Goal: Task Accomplishment & Management: Manage account settings

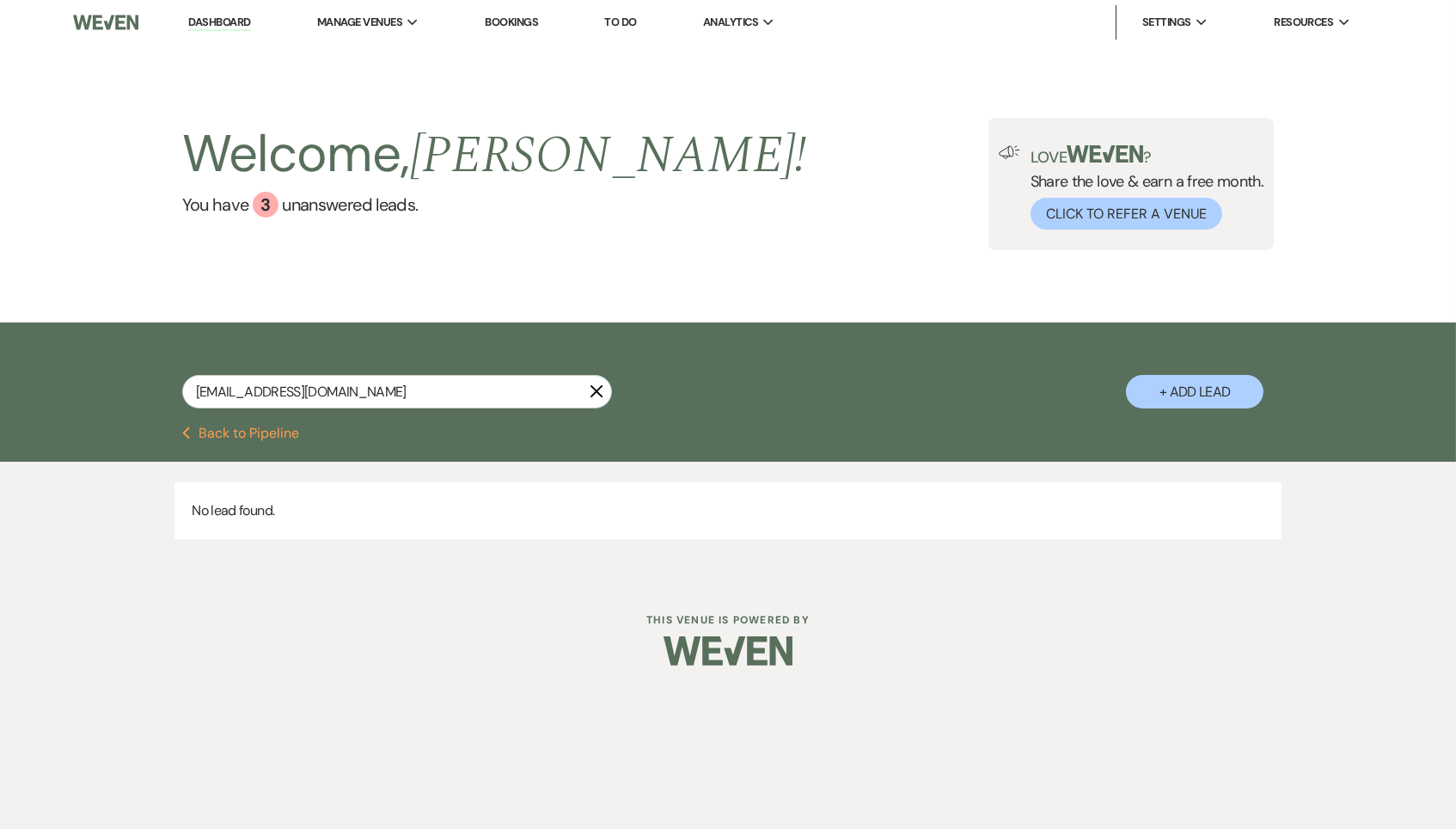
type input "[EMAIL_ADDRESS][DOMAIN_NAME]"
click at [240, 20] on link "Dashboard" at bounding box center [219, 22] width 62 height 16
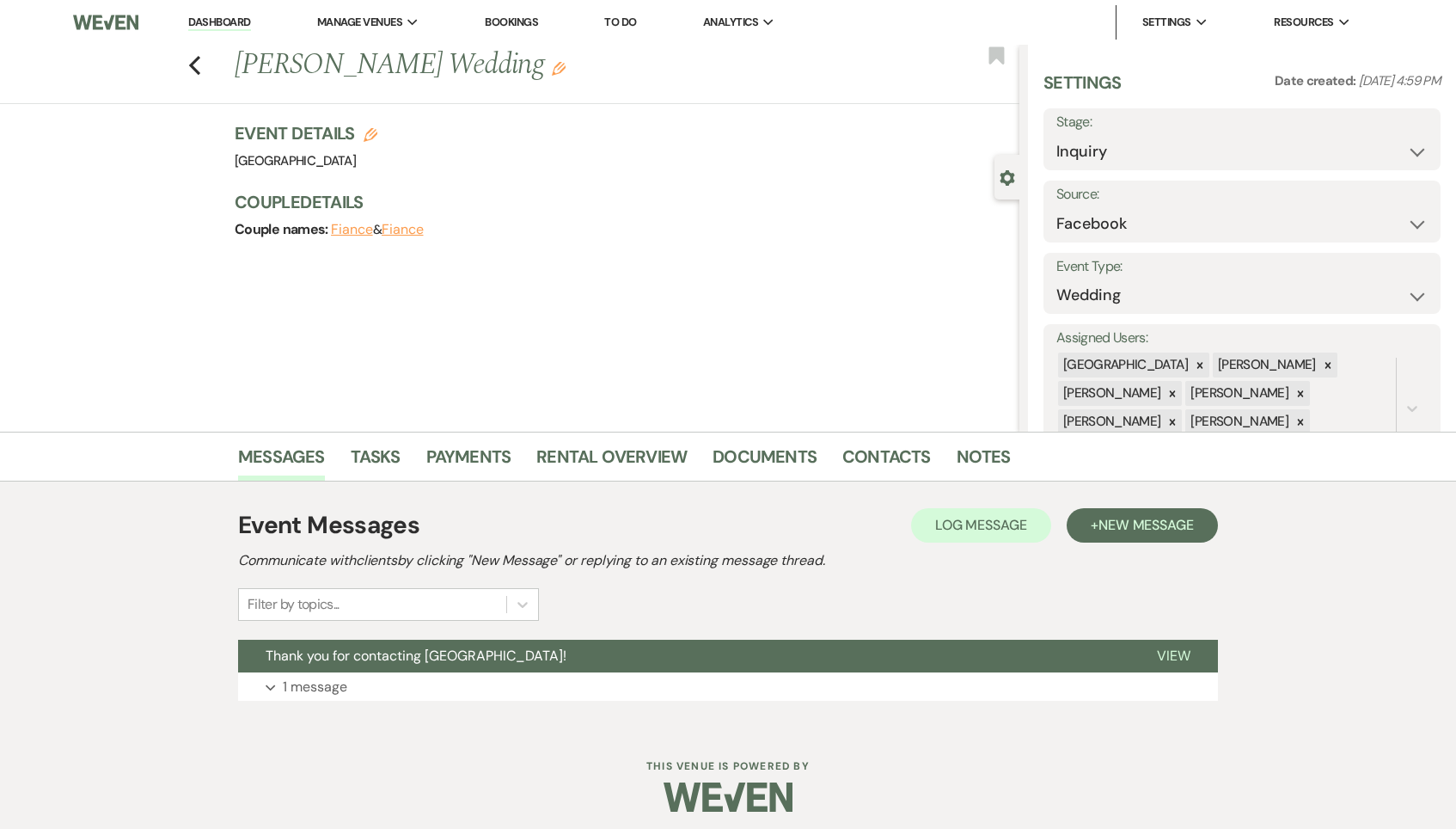
select select "8"
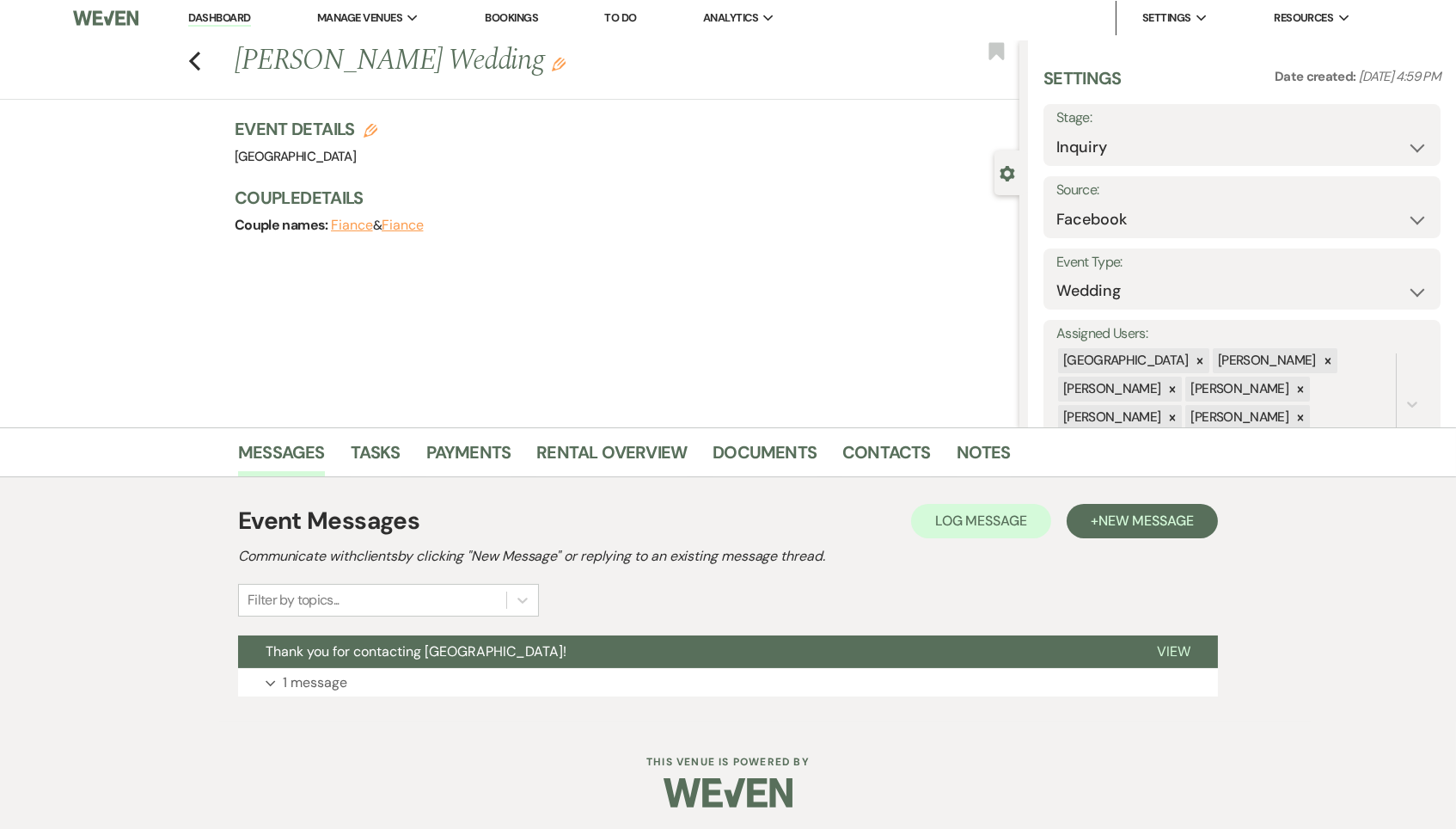
click at [243, 20] on link "Dashboard" at bounding box center [219, 18] width 62 height 16
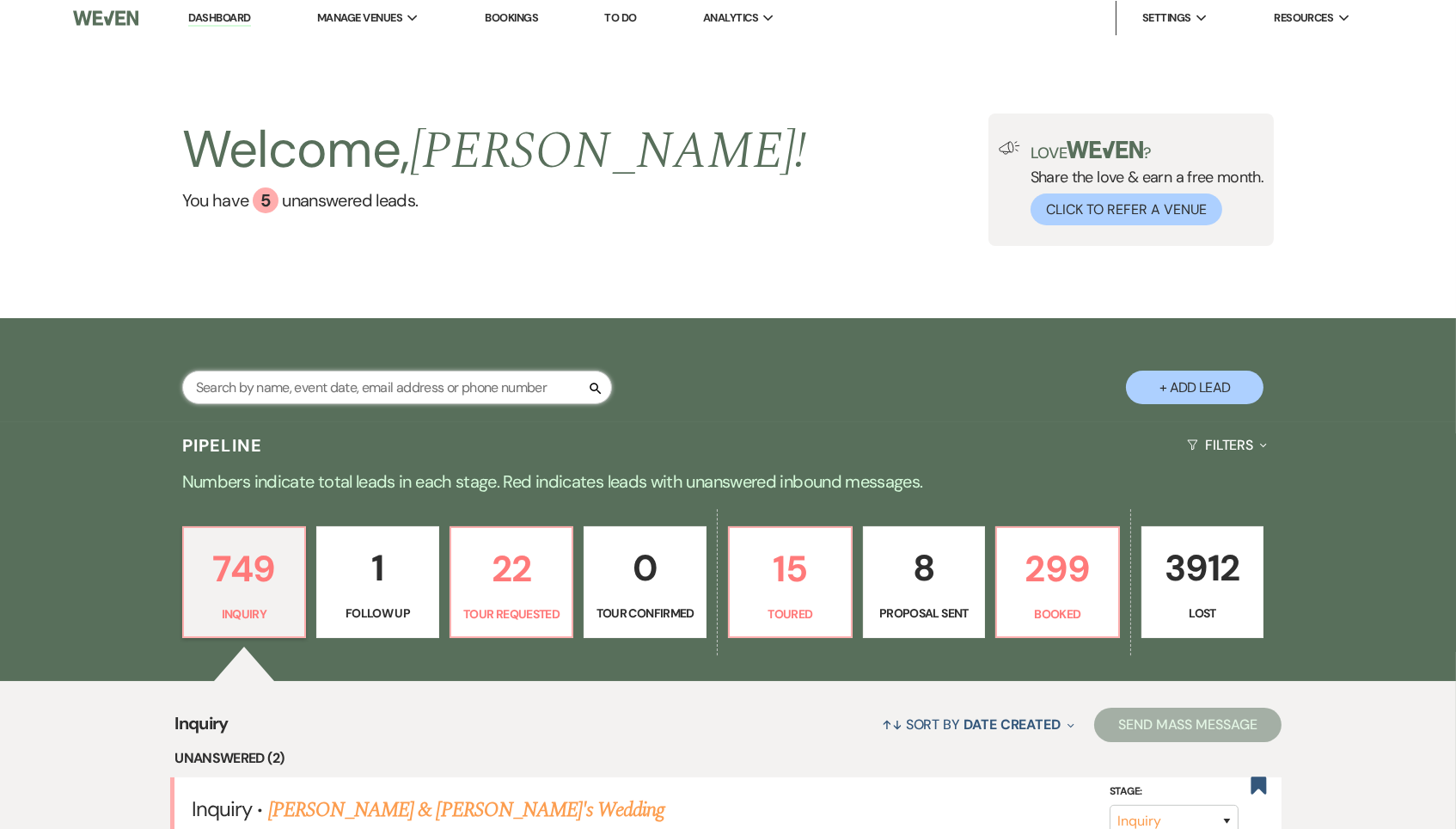
click at [433, 370] on input "text" at bounding box center [397, 387] width 430 height 34
paste input "piwins247@gmail.com"
type input "piwins247@gmail.com"
select select "2"
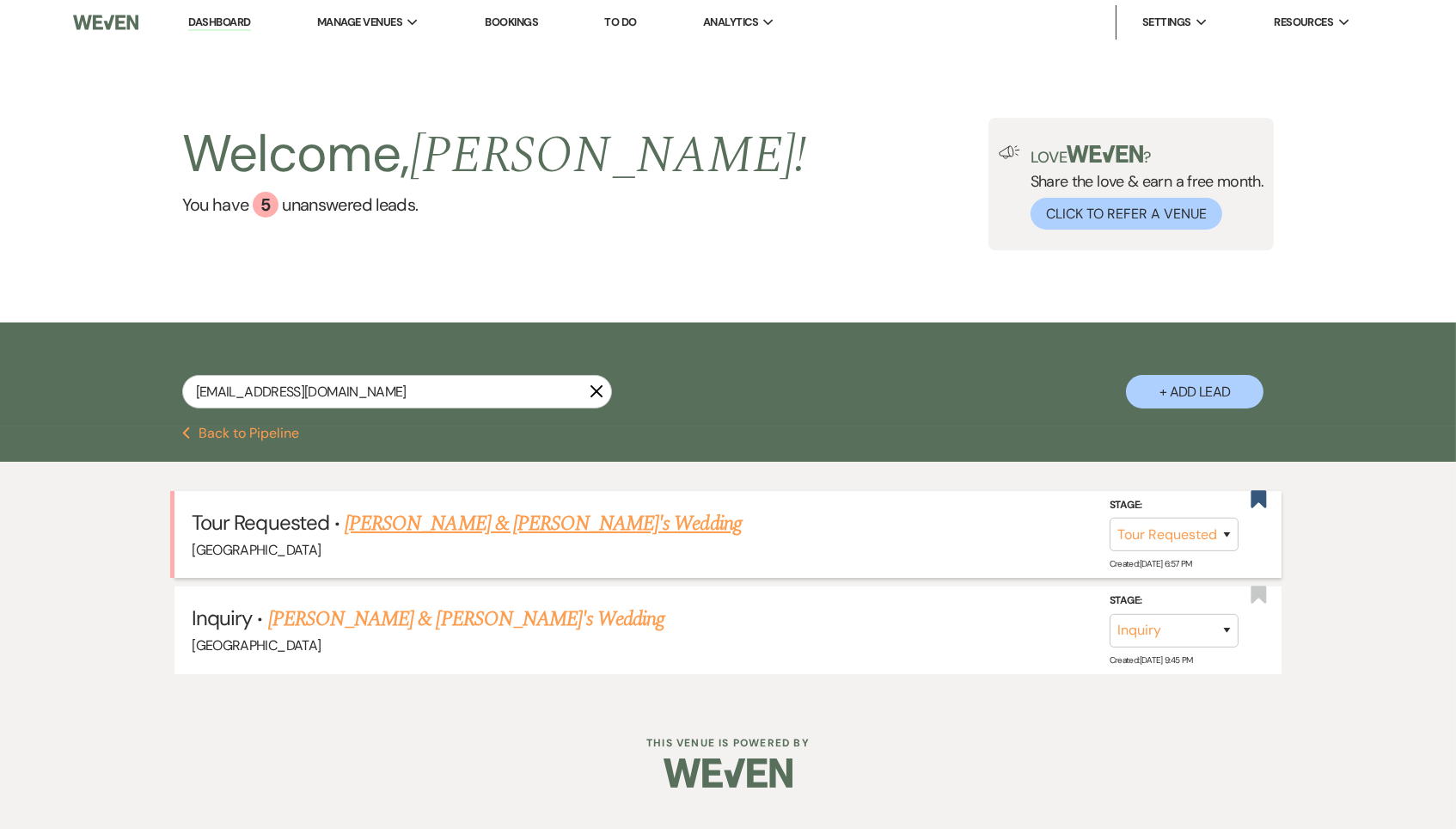
click at [568, 524] on link "[PERSON_NAME] & [PERSON_NAME]'s Wedding" at bounding box center [543, 523] width 397 height 31
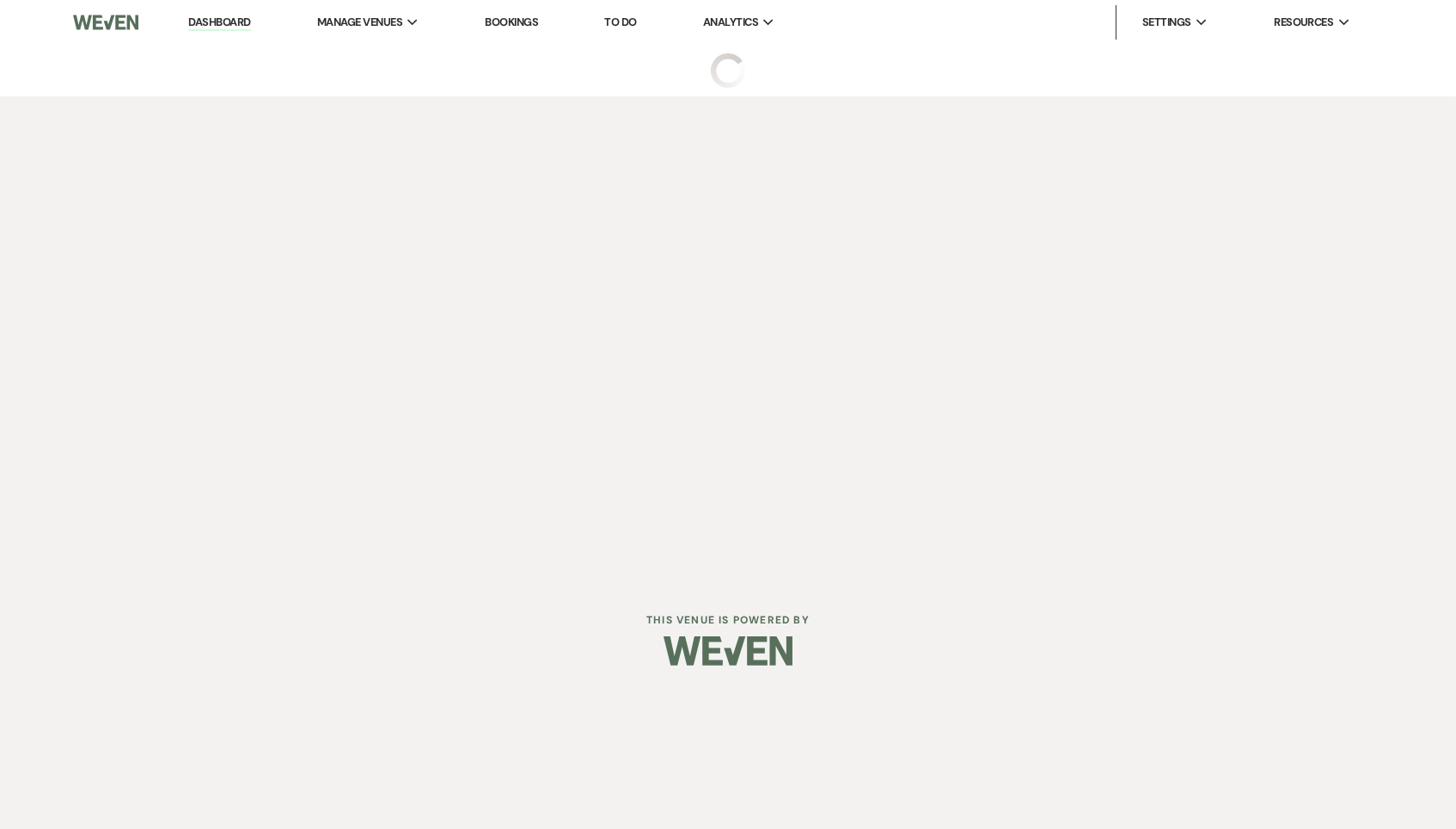
scroll to position [2, 0]
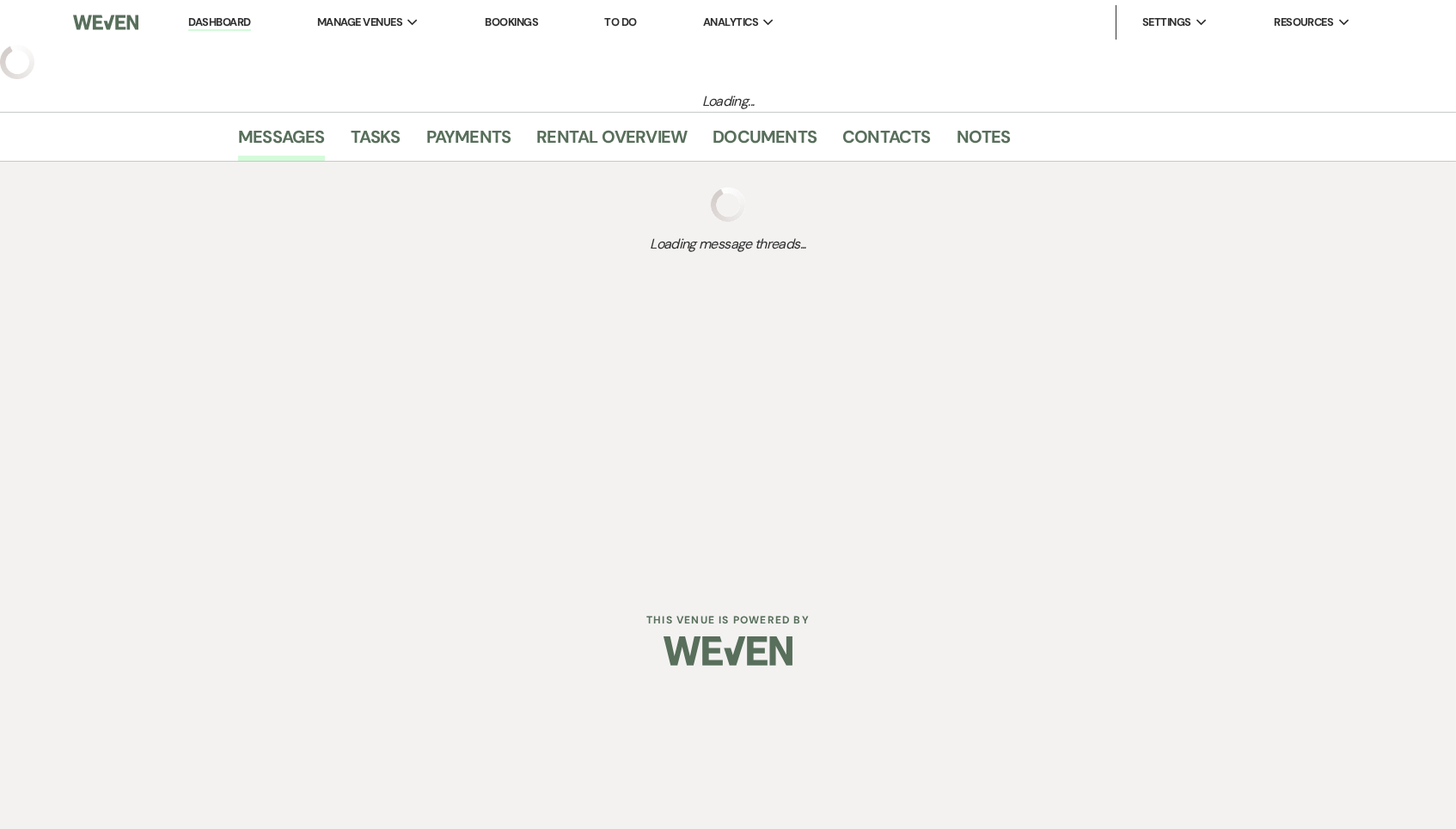
select select "2"
select select "5"
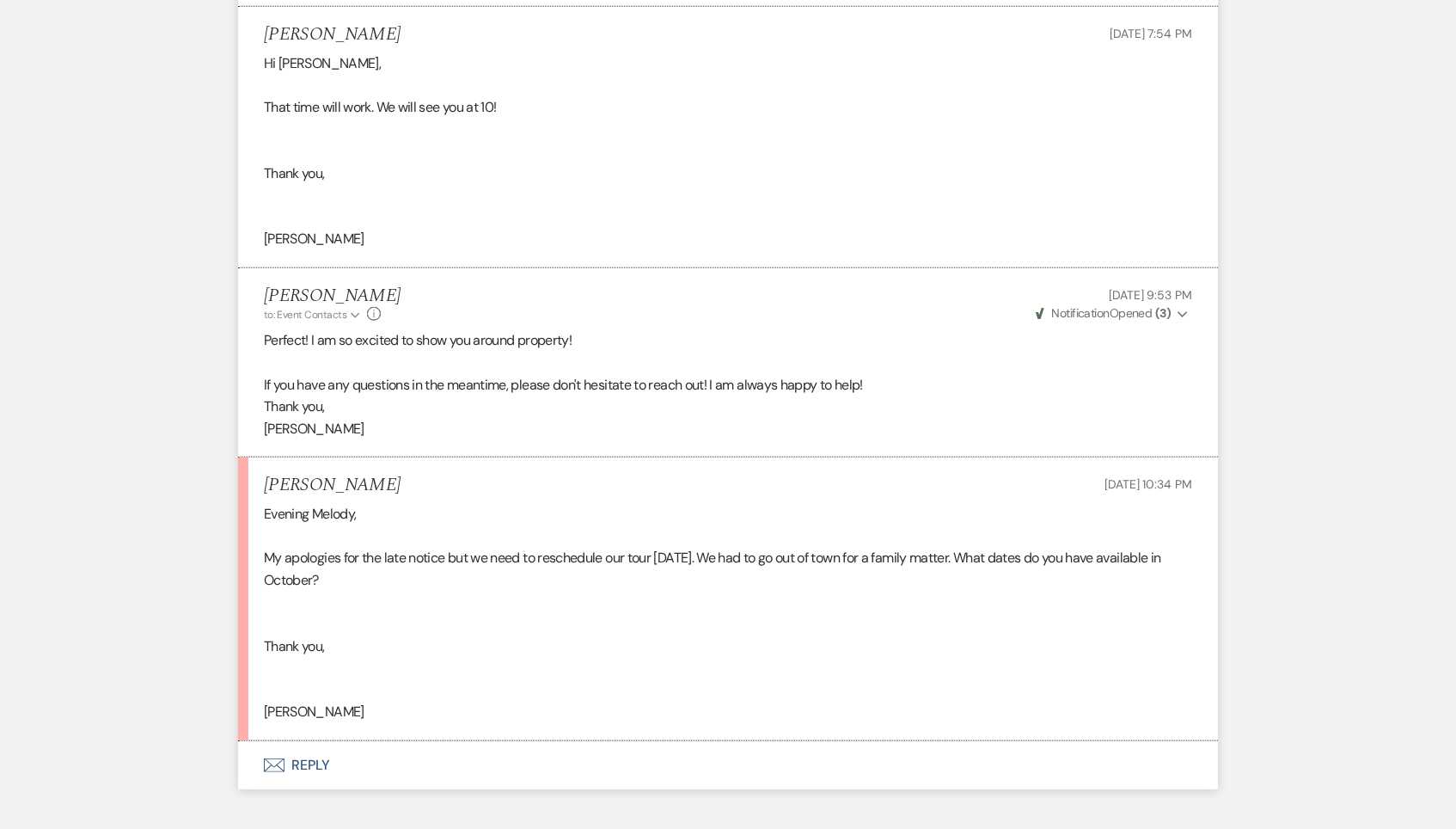
scroll to position [3608, 0]
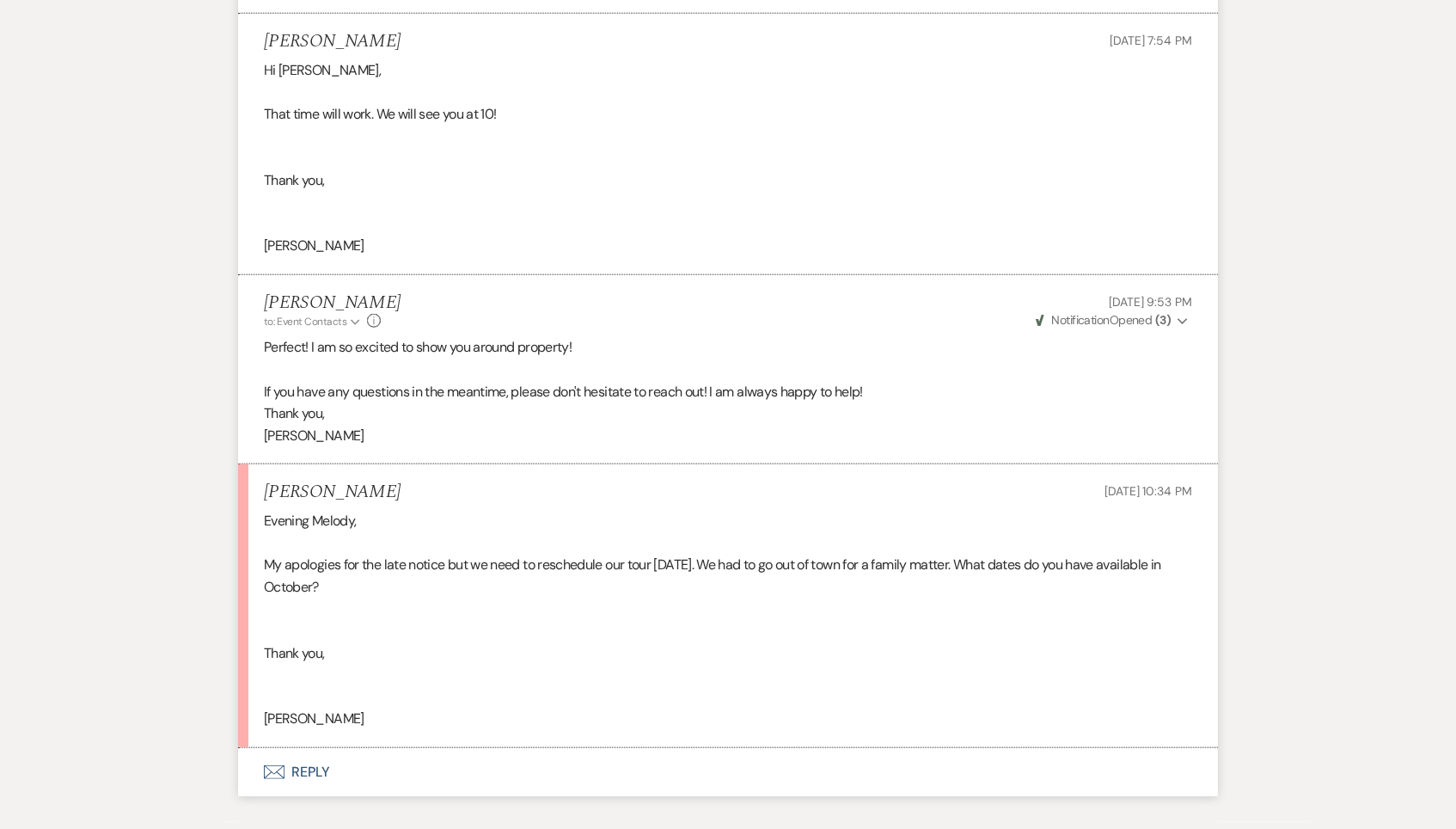
drag, startPoint x: 1062, startPoint y: 394, endPoint x: 1213, endPoint y: 403, distance: 151.3
click at [1213, 465] on li "Alexandra Dawson Sep 19, 2025, 10:34 PM Evening Melody, My apologies for the la…" at bounding box center [728, 606] width 980 height 283
